Goal: Information Seeking & Learning: Find specific fact

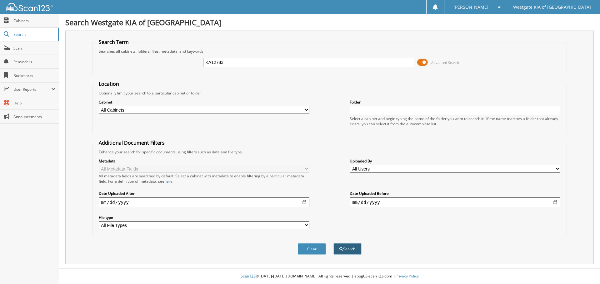
type input "KA12783"
click at [351, 250] on button "Search" at bounding box center [347, 250] width 28 height 12
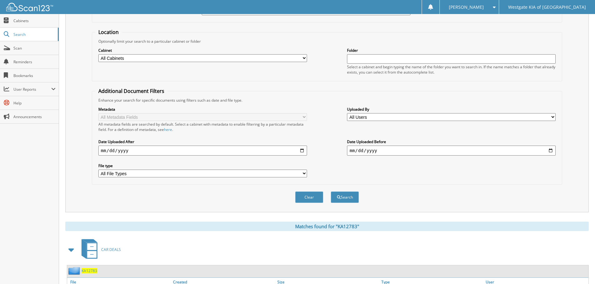
scroll to position [99, 0]
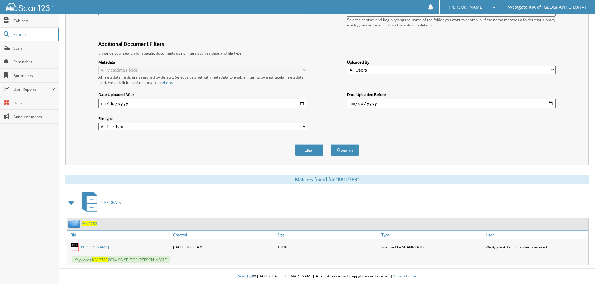
click at [88, 247] on link "[PERSON_NAME]" at bounding box center [94, 247] width 29 height 5
